Goal: Task Accomplishment & Management: Manage account settings

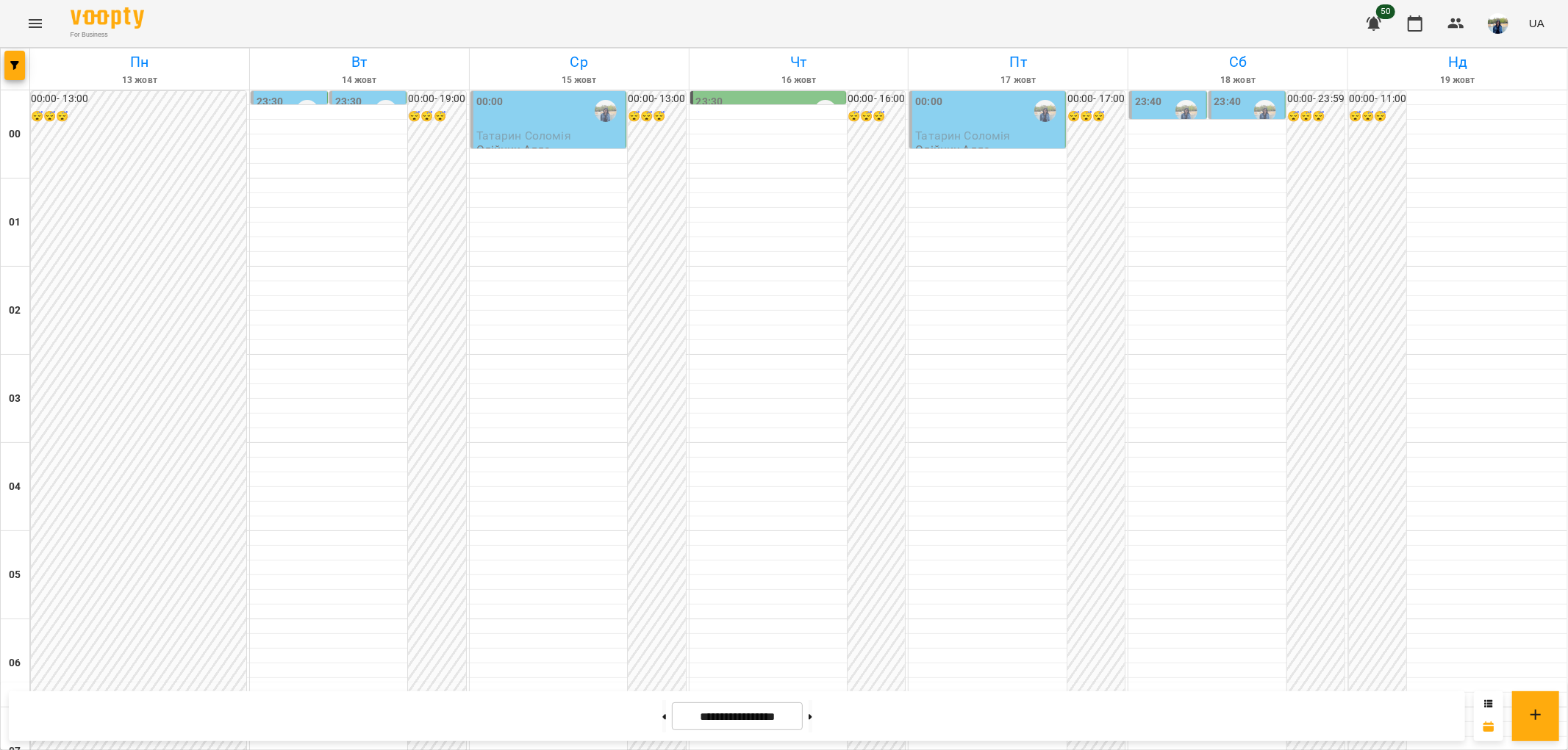
scroll to position [1523, 0]
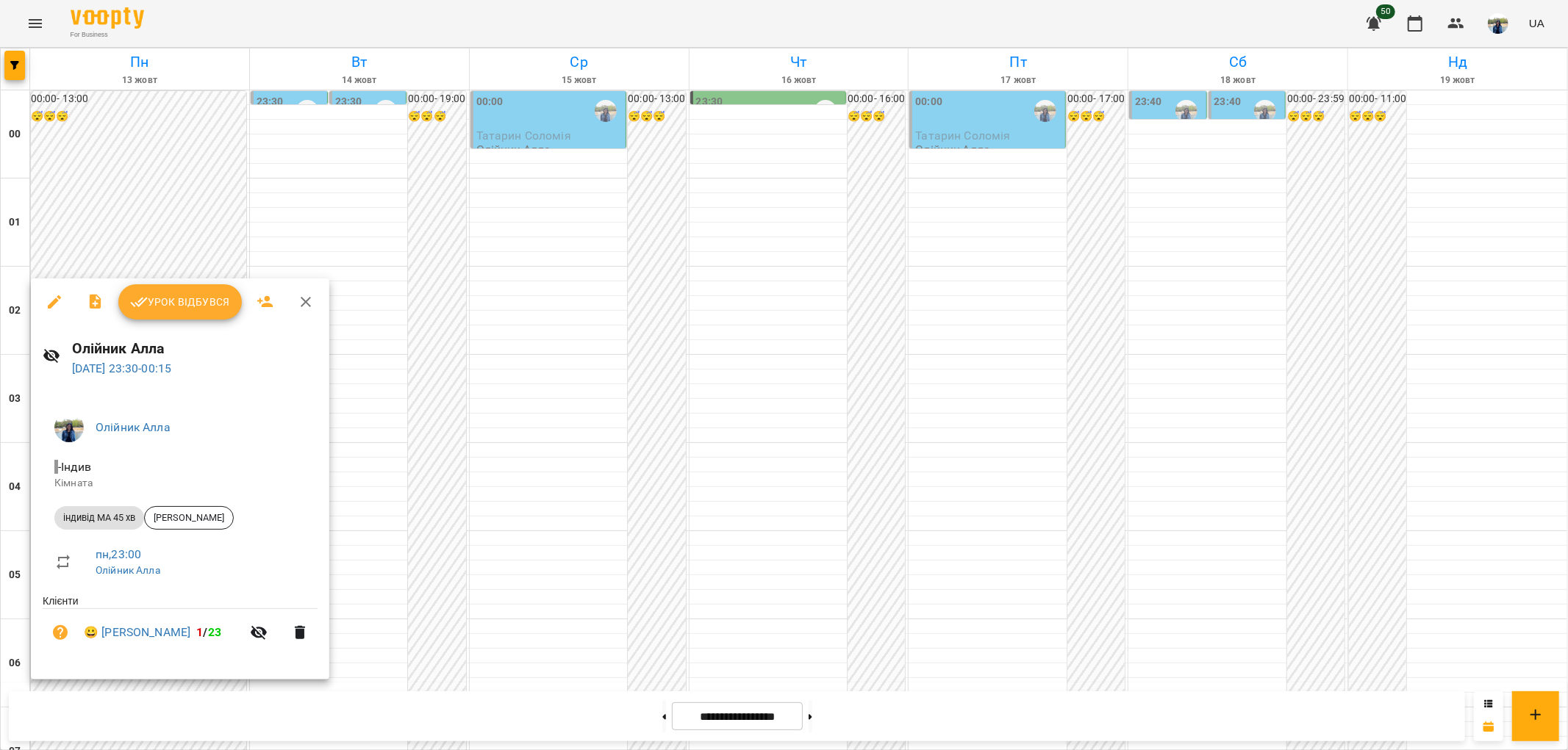
click at [300, 296] on icon "button" at bounding box center [306, 302] width 18 height 18
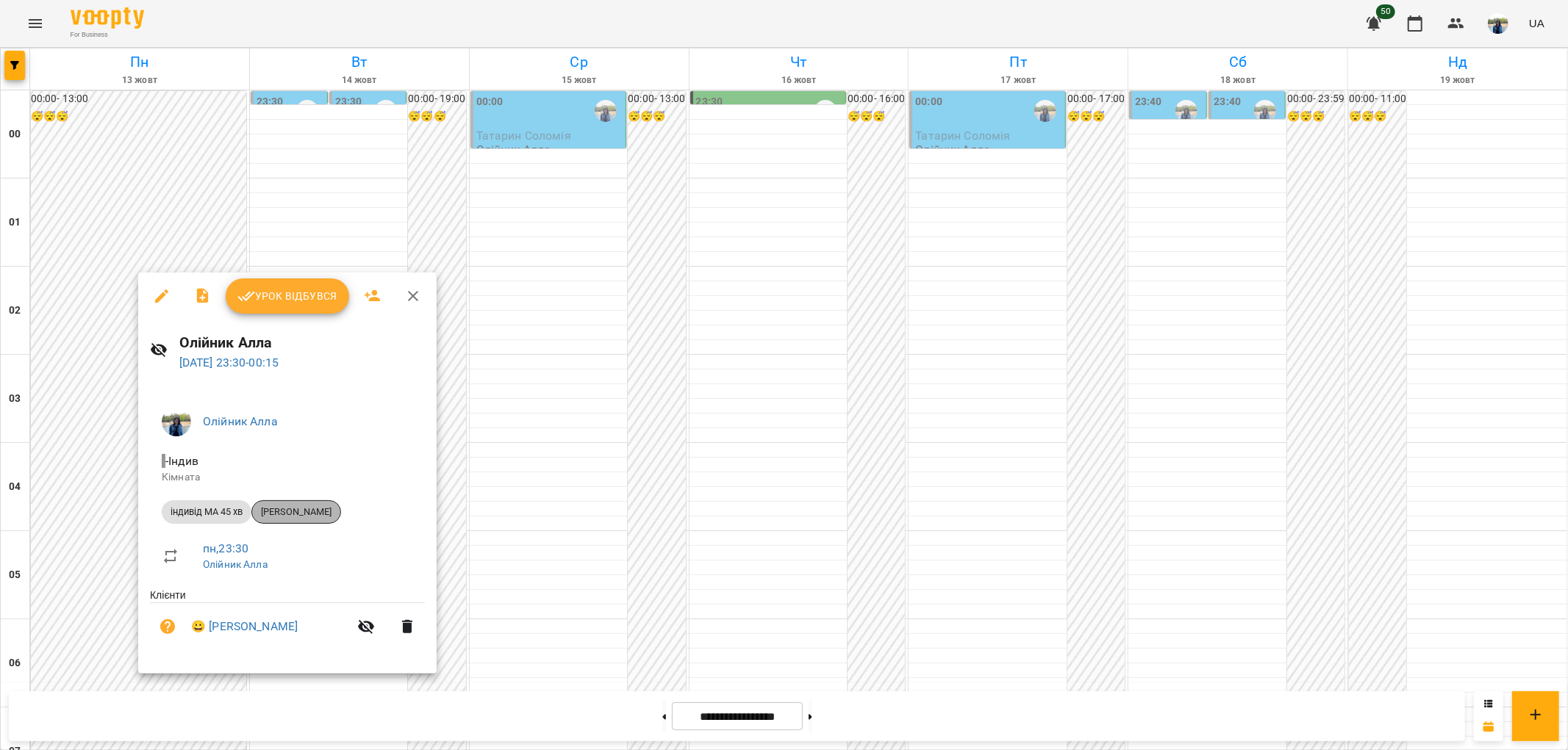
click at [320, 513] on span "[PERSON_NAME]" at bounding box center [296, 512] width 88 height 13
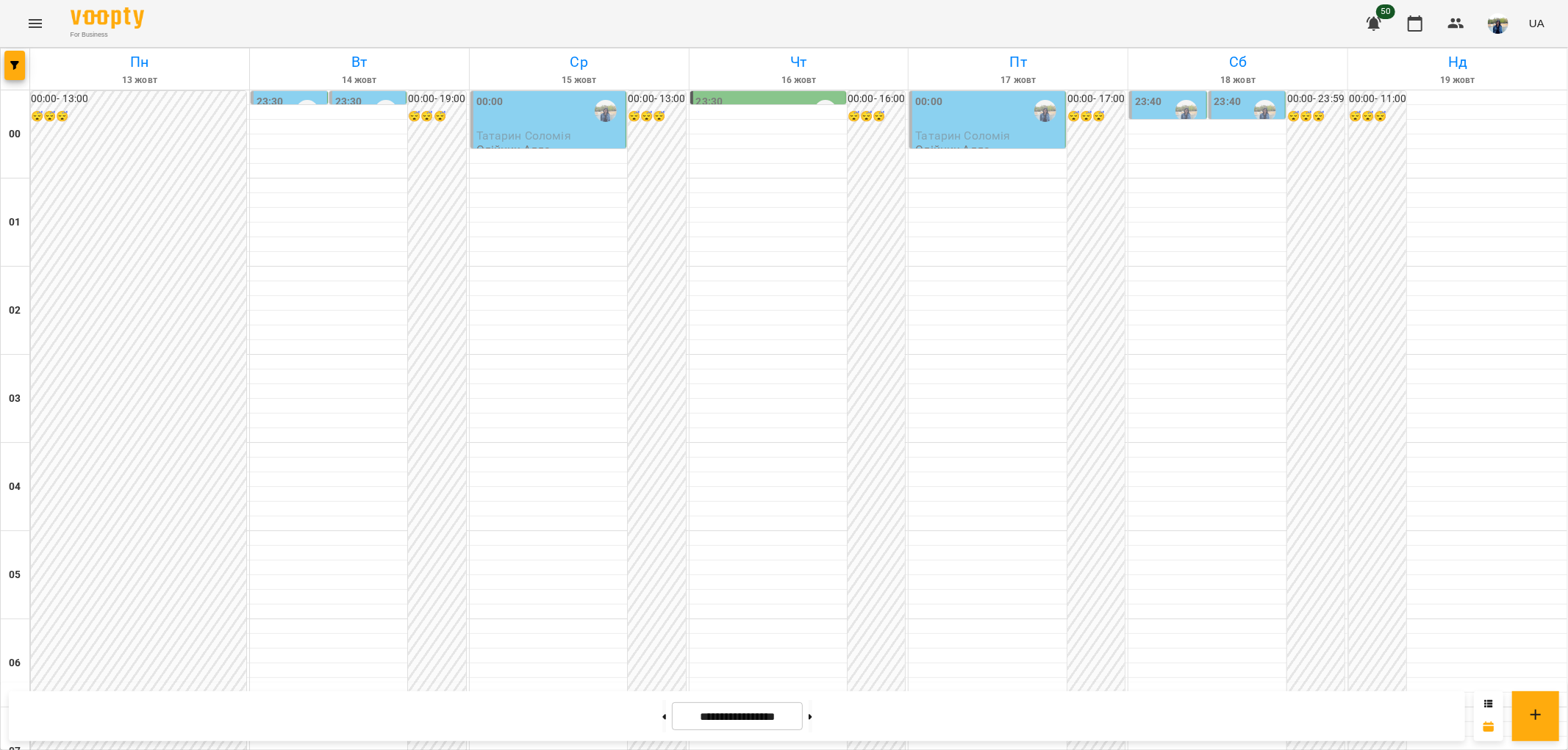
scroll to position [1523, 0]
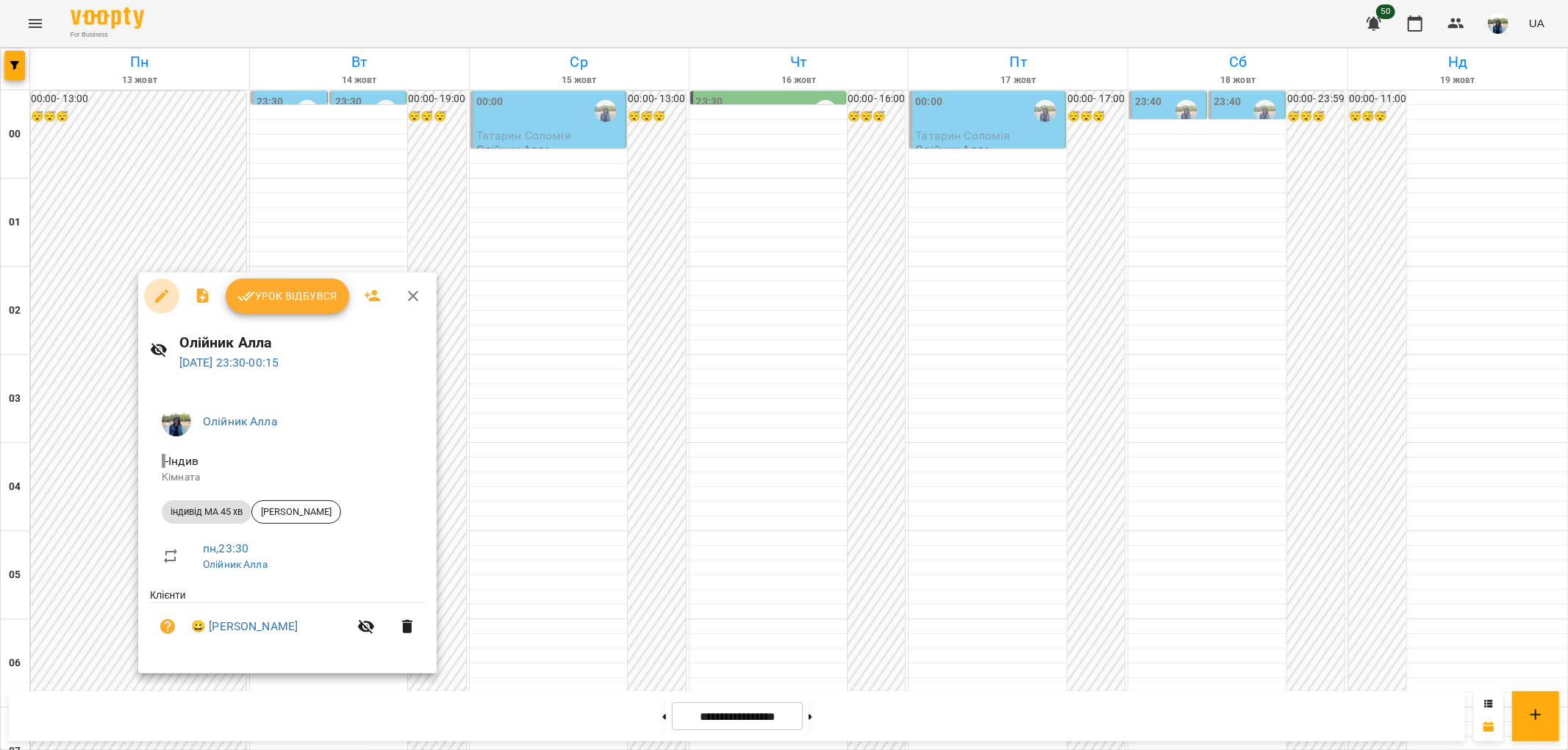
click at [159, 292] on icon "button" at bounding box center [162, 297] width 18 height 18
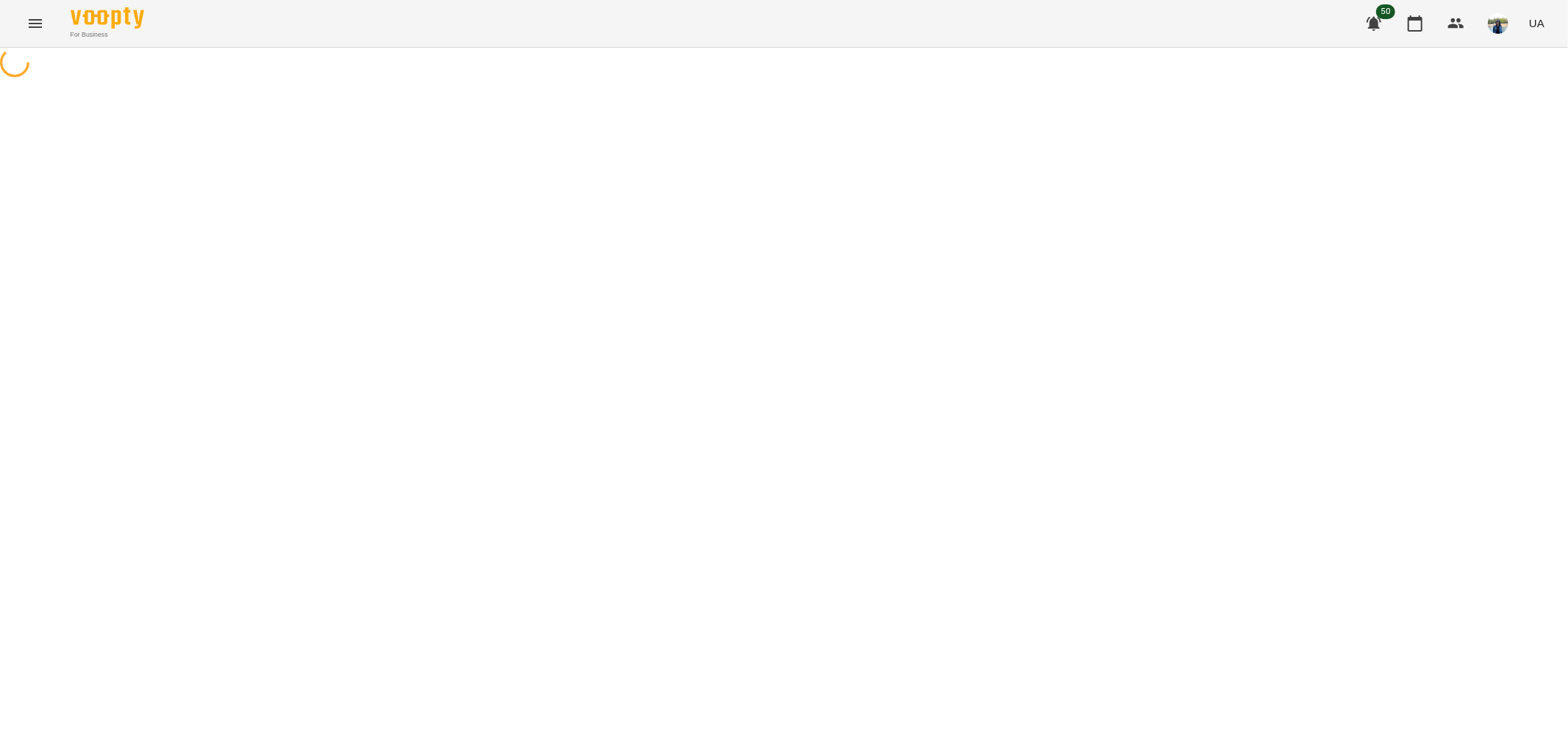
select select "**********"
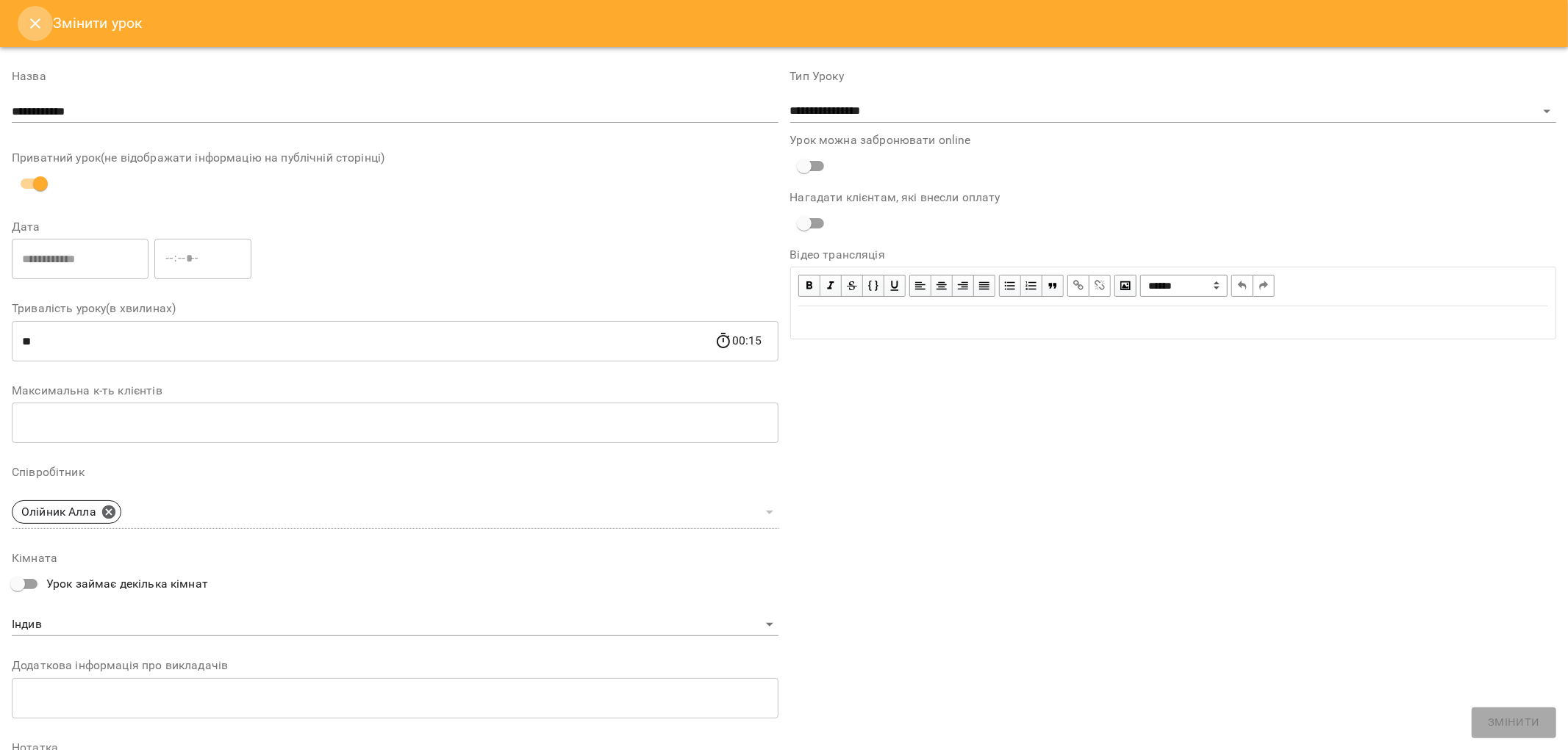
click at [28, 19] on icon "Close" at bounding box center [36, 23] width 18 height 18
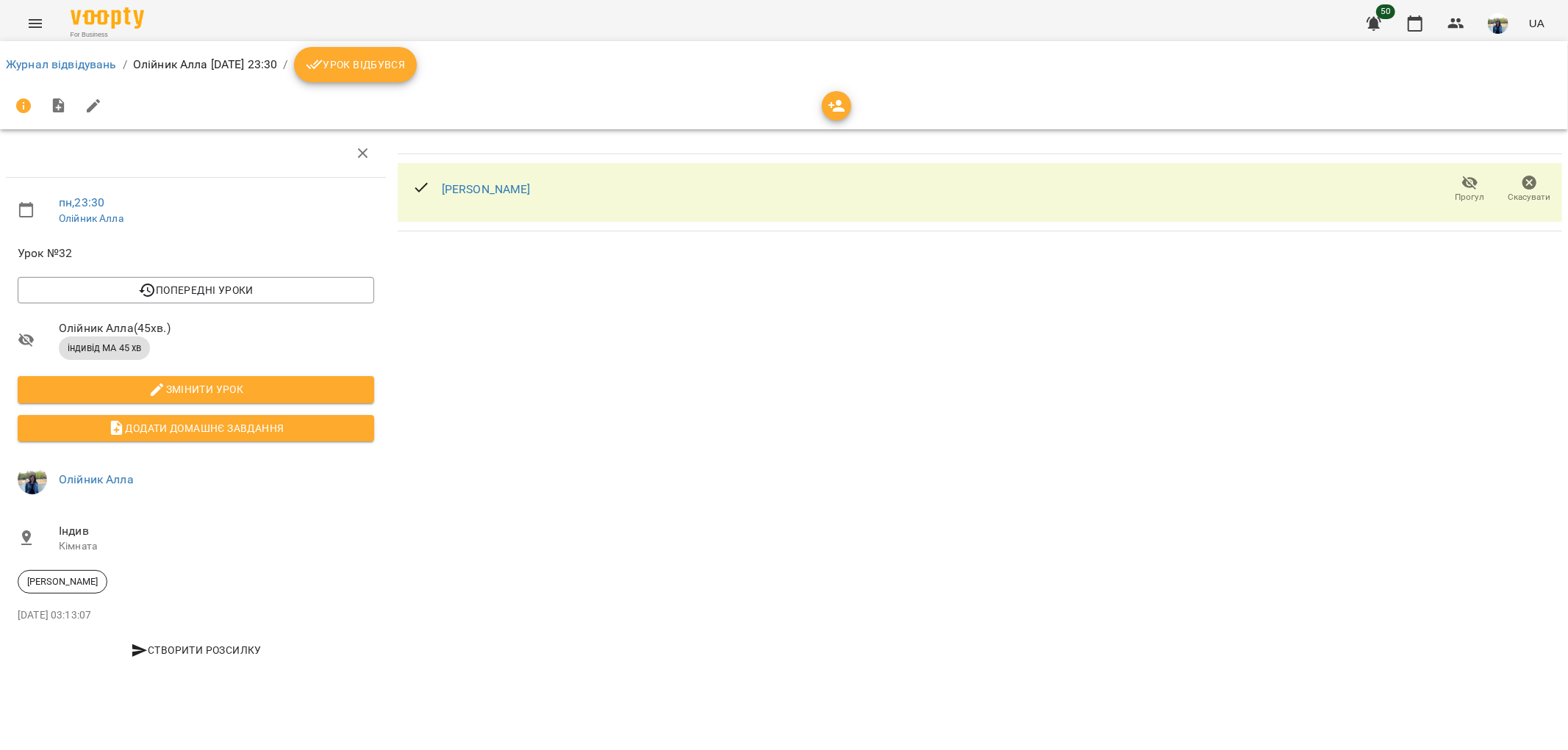
click at [1530, 184] on icon "button" at bounding box center [1529, 183] width 15 height 15
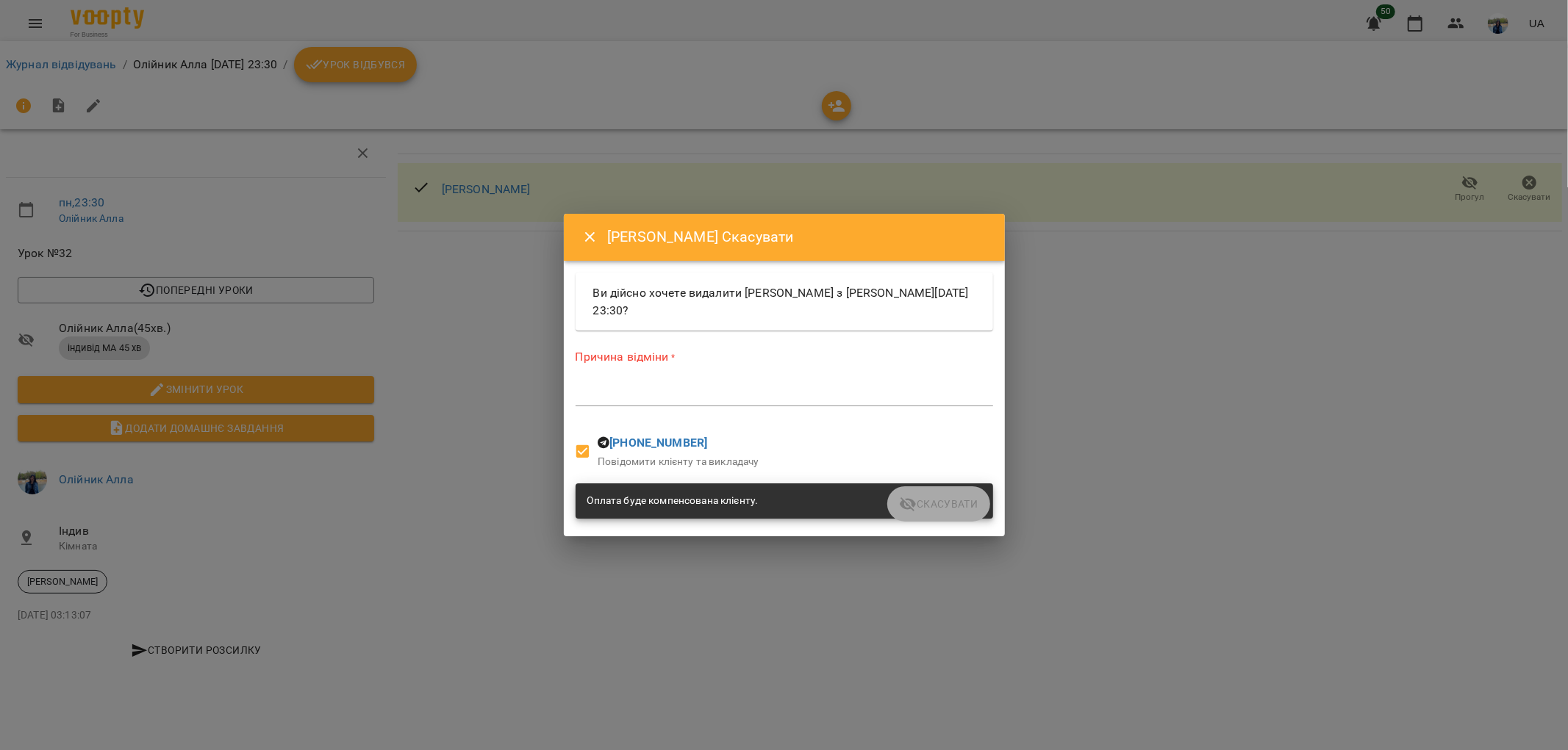
click at [668, 394] on textarea at bounding box center [784, 394] width 418 height 14
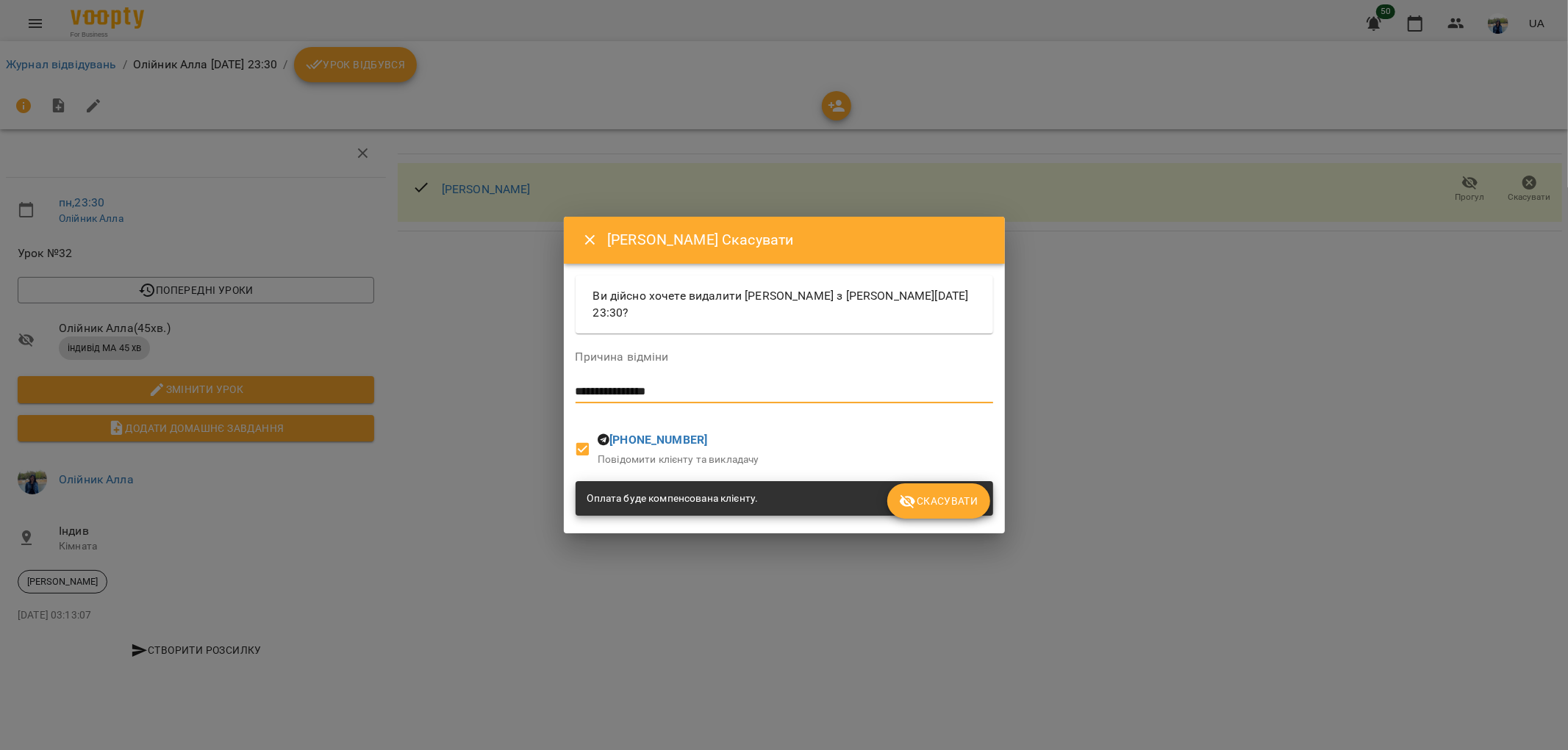
type textarea "**********"
click at [963, 504] on span "Скасувати" at bounding box center [938, 501] width 78 height 18
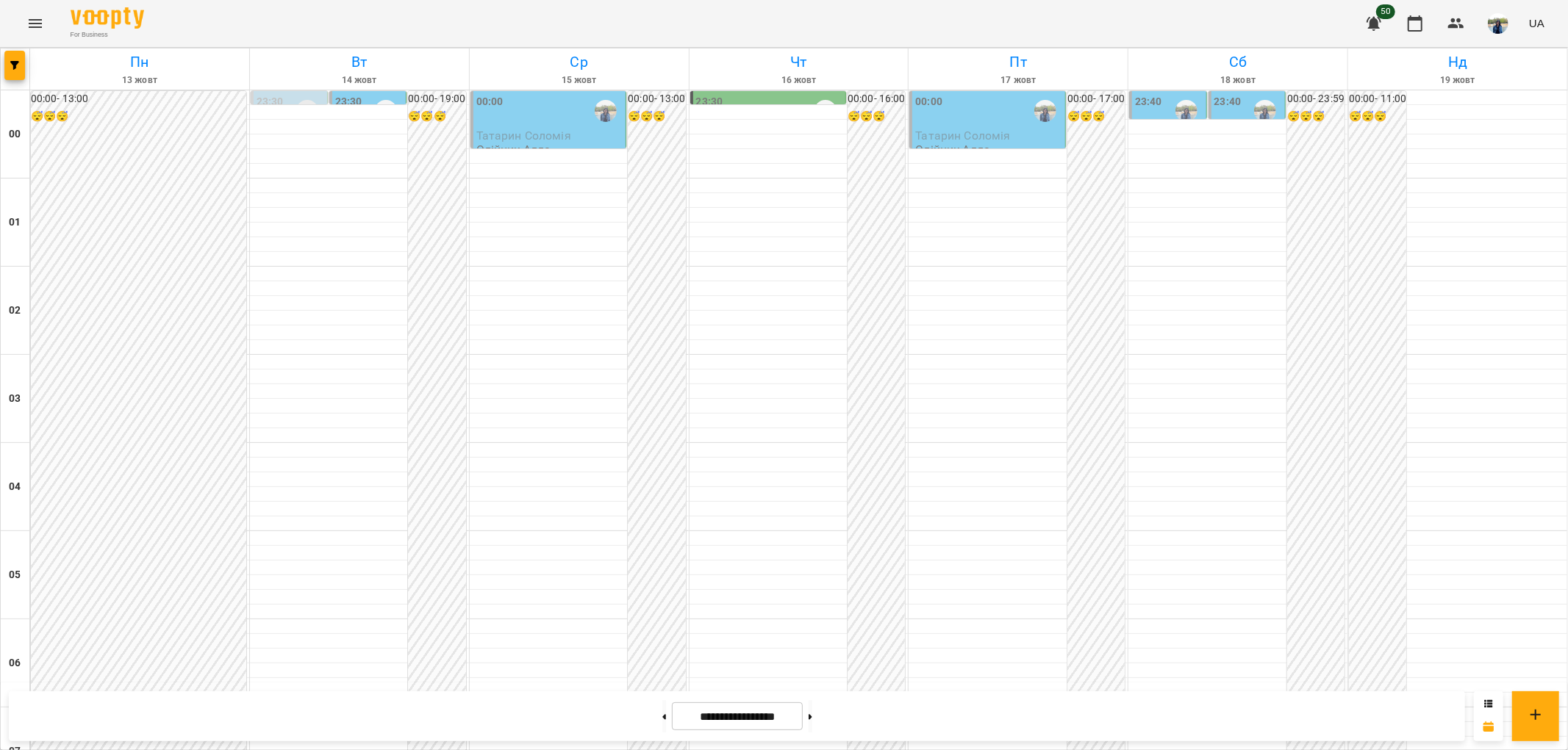
scroll to position [1523, 0]
